Goal: Task Accomplishment & Management: Manage account settings

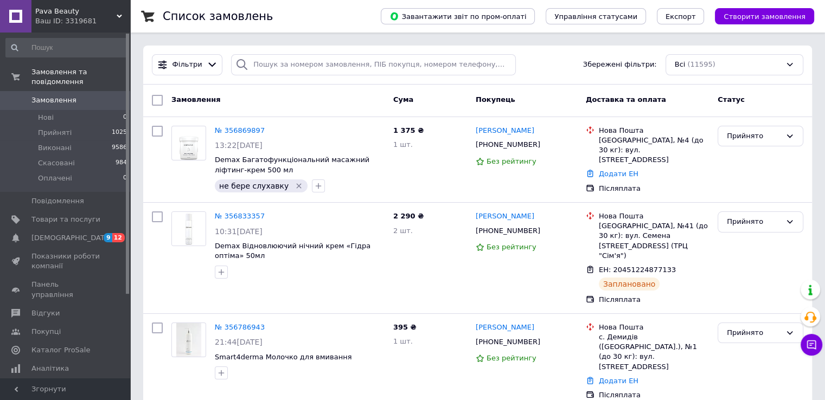
click at [106, 95] on span "0" at bounding box center [115, 100] width 30 height 10
click at [96, 95] on span "Замовлення" at bounding box center [65, 100] width 69 height 10
click at [103, 98] on link "Замовлення 0" at bounding box center [66, 100] width 133 height 18
click at [113, 96] on link "Замовлення 0" at bounding box center [66, 100] width 133 height 18
click at [109, 95] on span "0" at bounding box center [115, 100] width 30 height 10
